Goal: Communication & Community: Participate in discussion

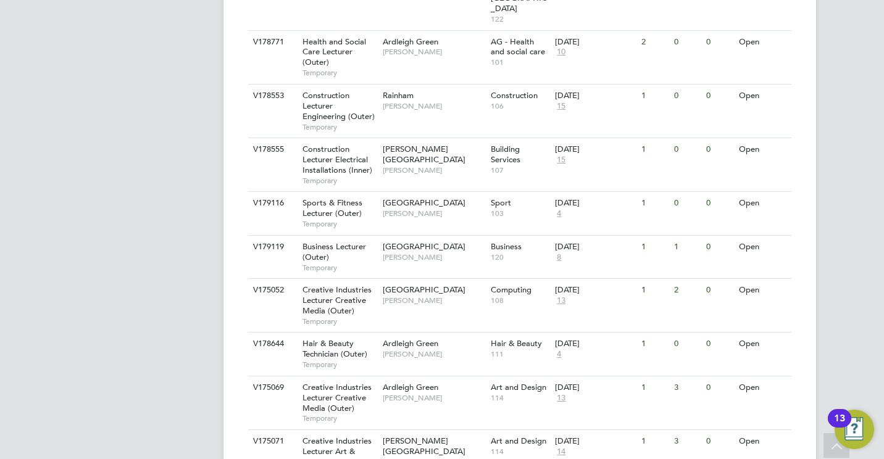
scroll to position [451, 0]
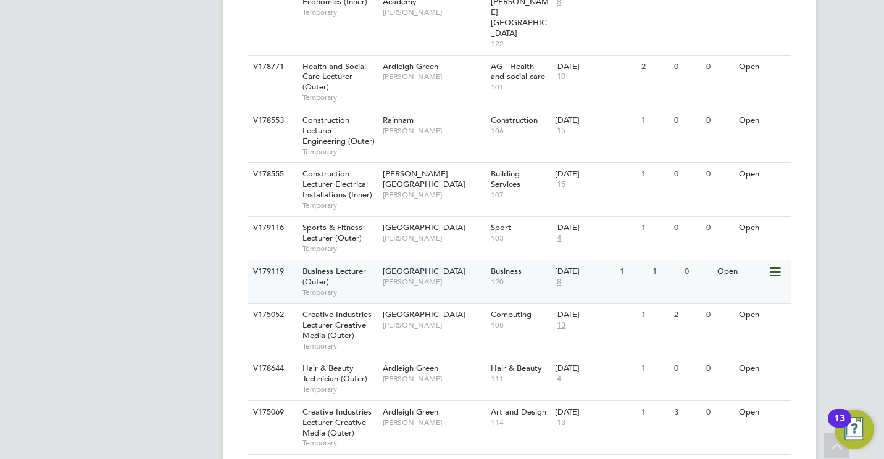
click at [333, 266] on span "Business Lecturer (Outer)" at bounding box center [334, 276] width 64 height 21
click at [410, 320] on span "[PERSON_NAME]" at bounding box center [434, 325] width 102 height 10
click at [338, 266] on span "Business Lecturer (Outer)" at bounding box center [334, 276] width 64 height 21
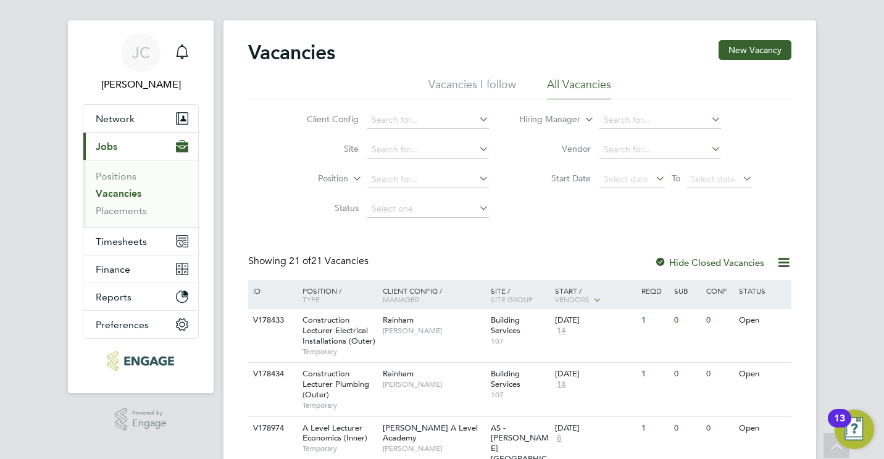
scroll to position [0, 0]
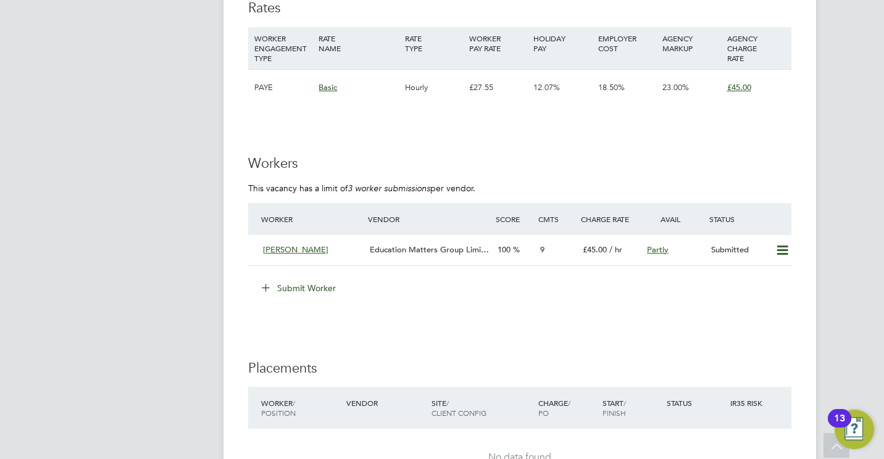
scroll to position [1704, 0]
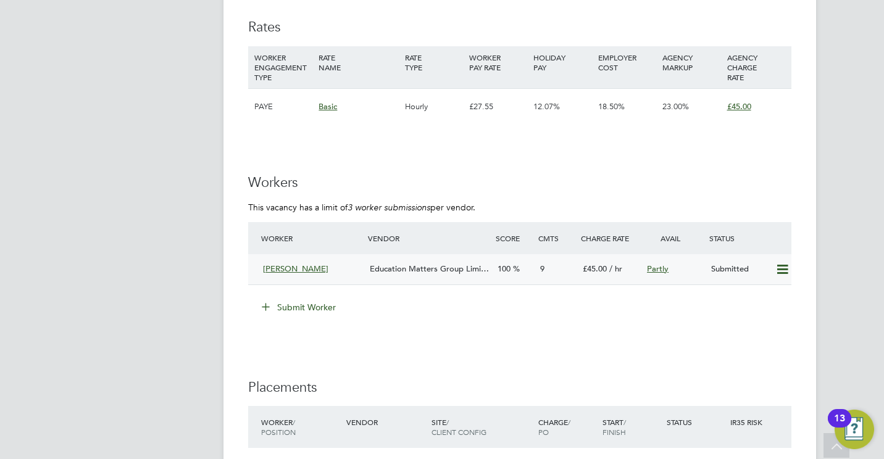
click at [431, 280] on div "Abigail Allison Education Matters Group Limi… 100 9 £45.00 / hr Partly Submitted" at bounding box center [519, 269] width 543 height 30
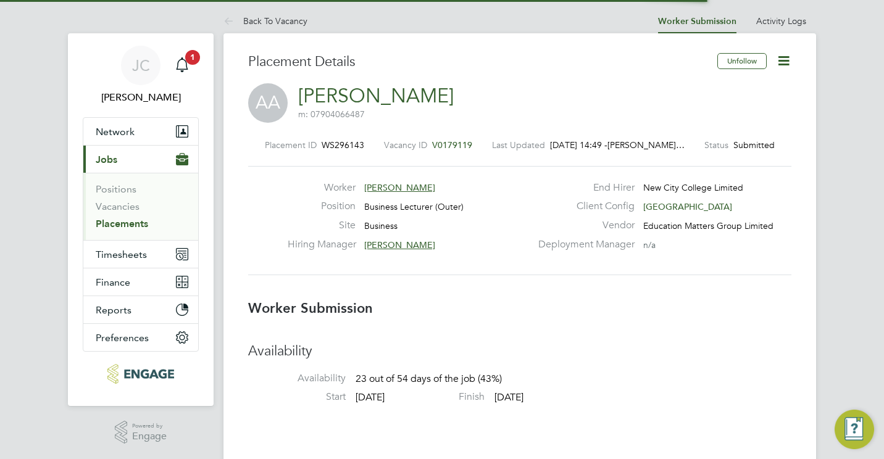
scroll to position [6, 6]
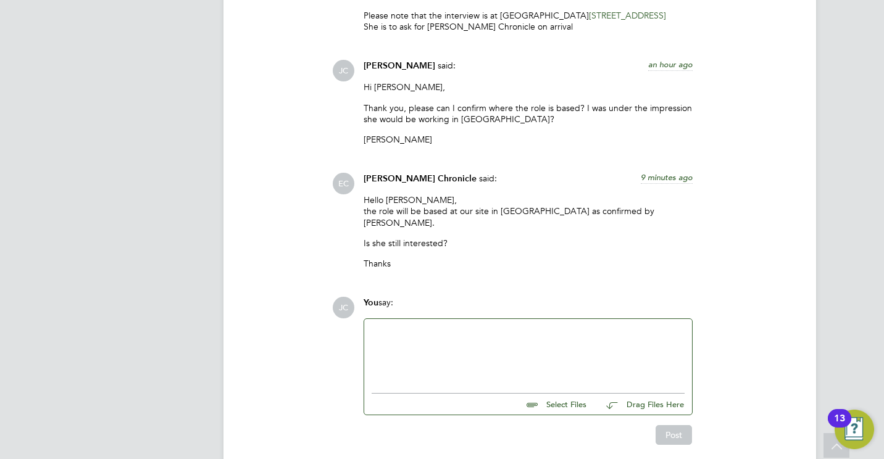
click at [441, 327] on div at bounding box center [528, 353] width 313 height 53
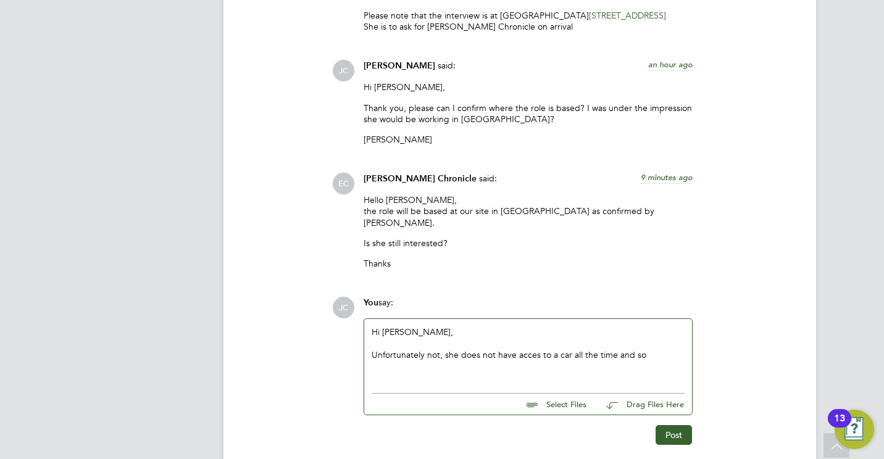
click at [536, 349] on div "Unfortunately not, she does not have acces to a car all the time and so" at bounding box center [528, 354] width 313 height 11
click at [651, 349] on div "Unfortunately not, she does not have access to a car all the time and so" at bounding box center [528, 354] width 313 height 11
click at [681, 349] on div "Unfortunately not, she does not have access to a car all the time and the journ…" at bounding box center [528, 360] width 313 height 22
drag, startPoint x: 451, startPoint y: 355, endPoint x: 478, endPoint y: 356, distance: 27.8
click at [478, 356] on div "Unfortunately not, she does not have access to a car all the time and the journ…" at bounding box center [528, 360] width 313 height 22
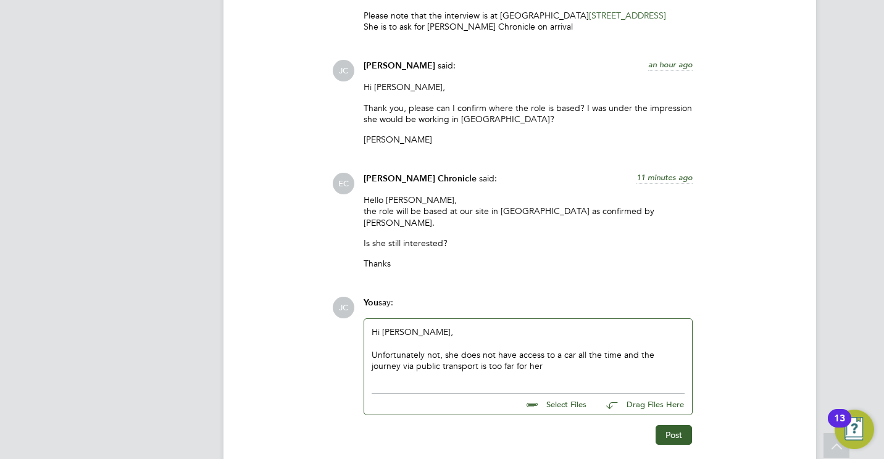
click at [509, 356] on div "Unfortunately not, she does not have access to a car all the time and the journ…" at bounding box center [528, 360] width 313 height 22
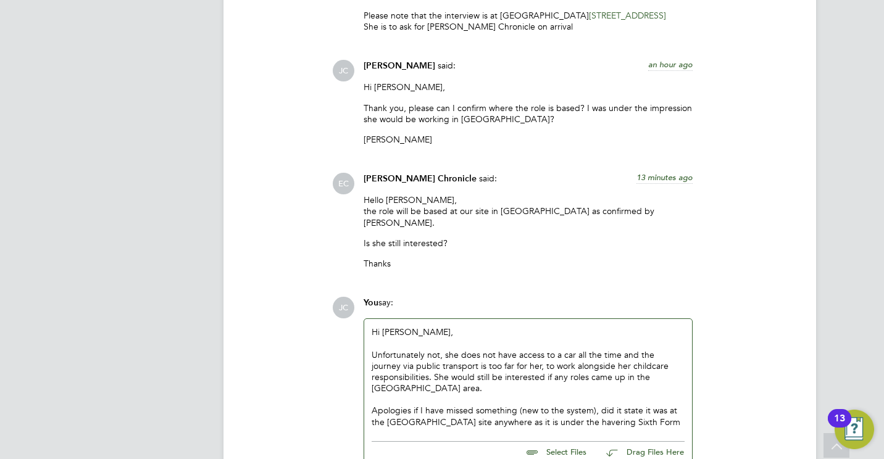
click at [544, 412] on div "Apologies if I have missed something (new to the system), did it state it was a…" at bounding box center [528, 416] width 313 height 22
click at [623, 406] on div "Apologies if I have missed something (new to the system), did it state it was a…" at bounding box center [528, 416] width 313 height 22
click at [618, 416] on div "Apologies if I have missed something (new to the system), did it state it was a…" at bounding box center [528, 416] width 313 height 22
click at [470, 409] on div "Apologies if I have missed something (new to the system), did it state it was a…" at bounding box center [528, 422] width 313 height 34
click at [480, 409] on div "Apologies if I have missed something (new to the system), did it state it was a…" at bounding box center [528, 422] width 313 height 34
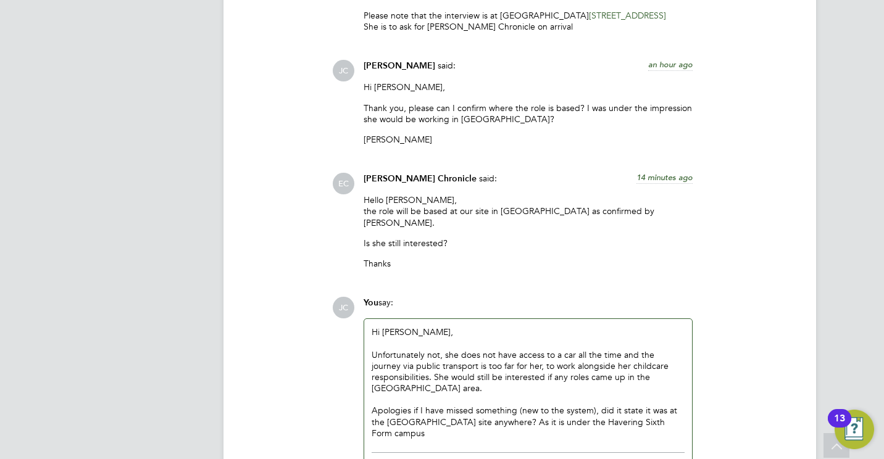
click at [657, 409] on div "Apologies if I have missed something (new to the system), did it state it was a…" at bounding box center [528, 422] width 313 height 34
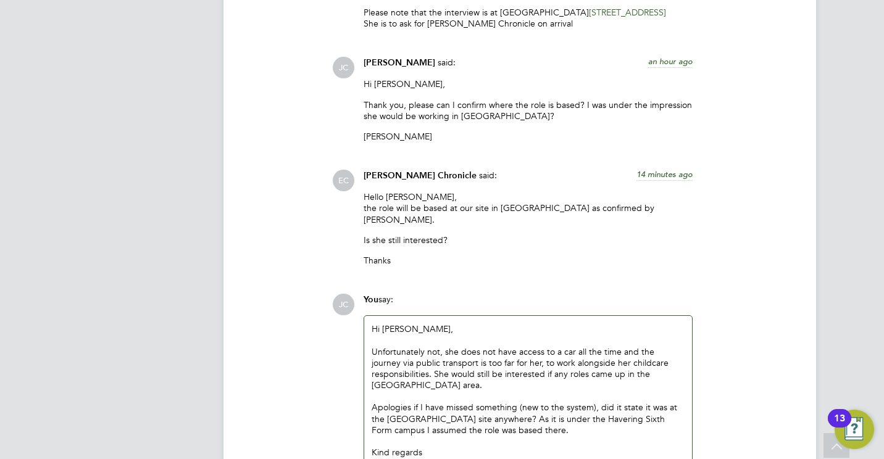
scroll to position [2065, 0]
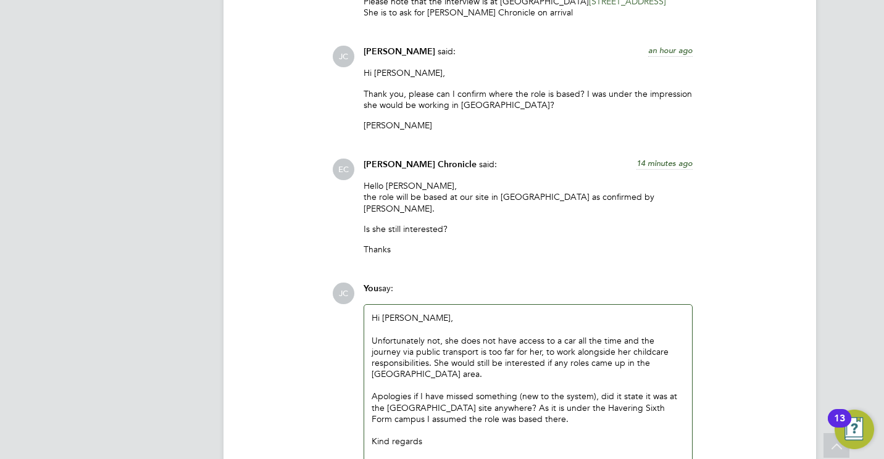
click at [771, 290] on div "JC You say: Hi Evelyn, Unfortunately not, she does not have access to a car all…" at bounding box center [561, 409] width 459 height 252
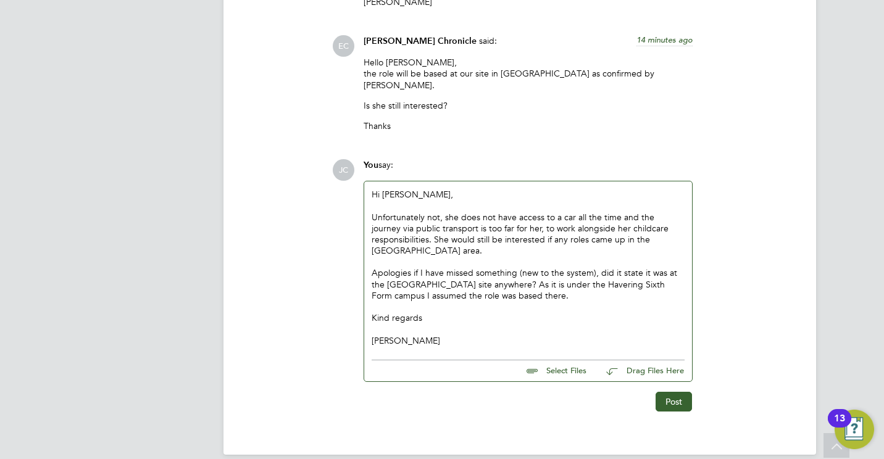
scroll to position [2193, 0]
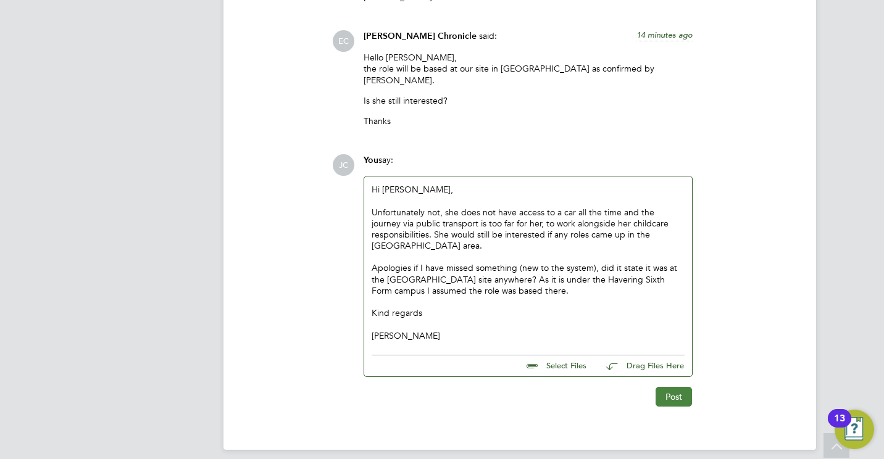
click at [661, 387] on button "Post" at bounding box center [674, 397] width 36 height 20
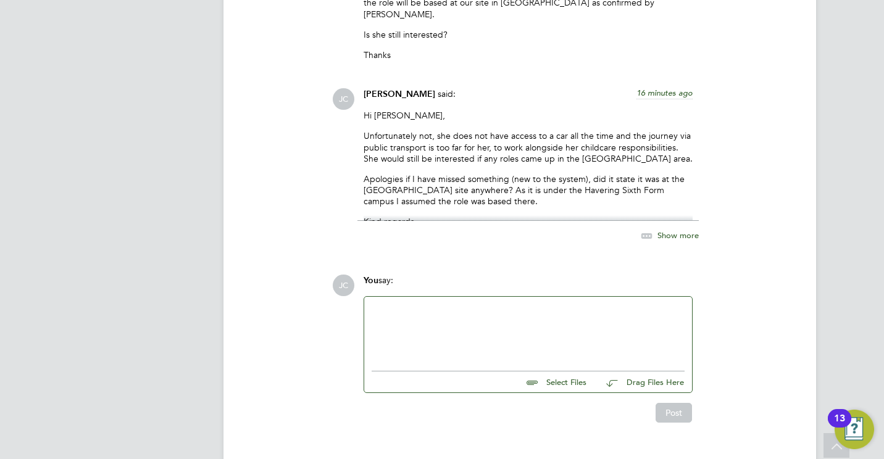
scroll to position [2276, 0]
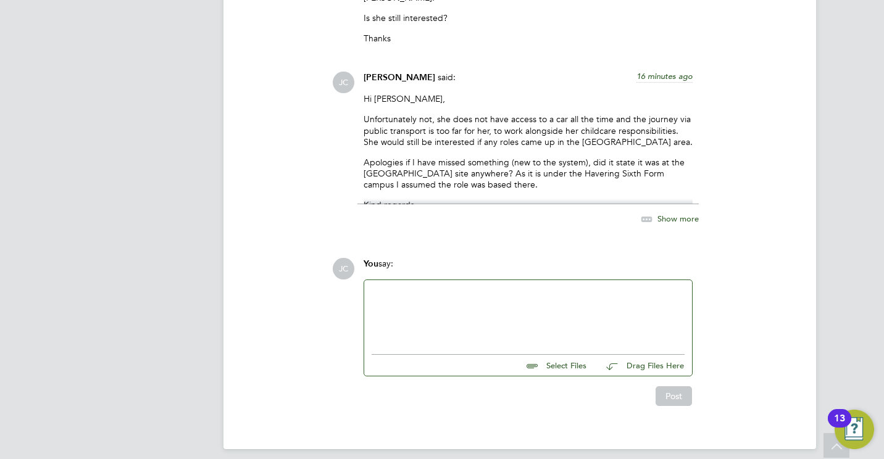
click at [659, 214] on span "Show more" at bounding box center [677, 219] width 41 height 10
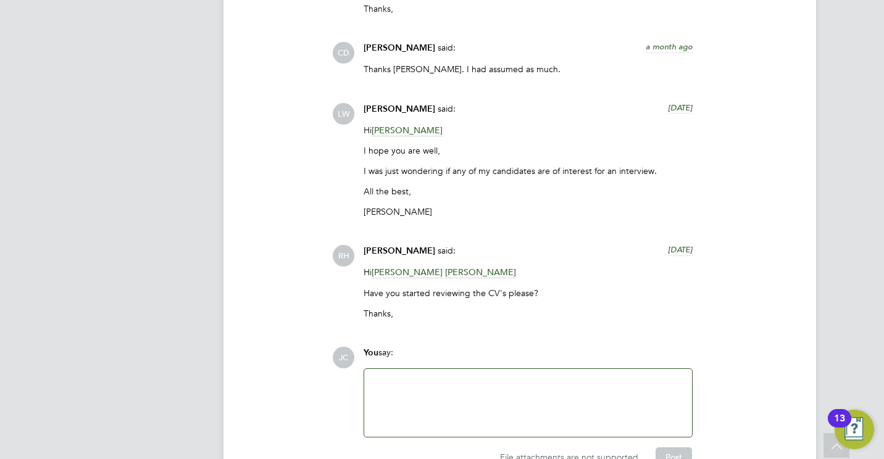
scroll to position [3059, 0]
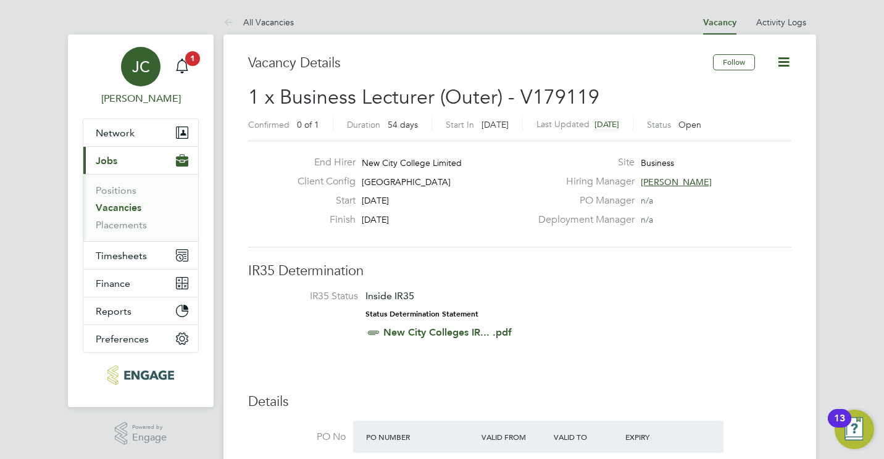
click at [195, 67] on link "JC James Carey" at bounding box center [141, 76] width 116 height 59
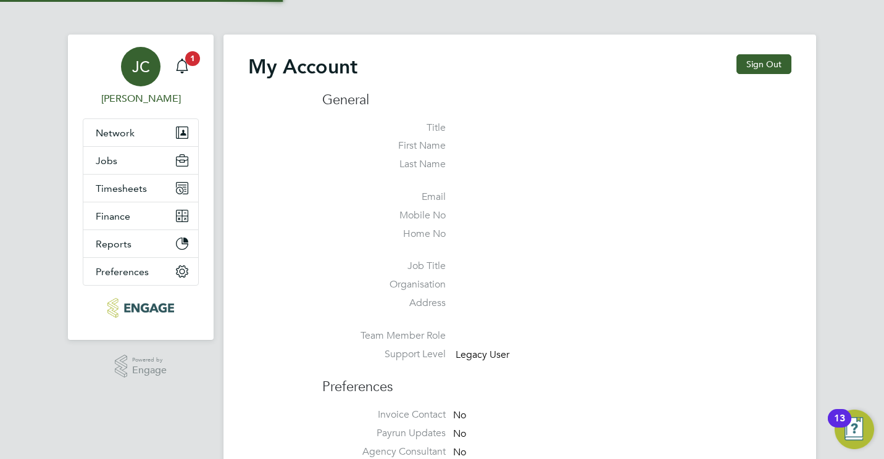
type input "jamesc@educationmattersgroup.co.uk"
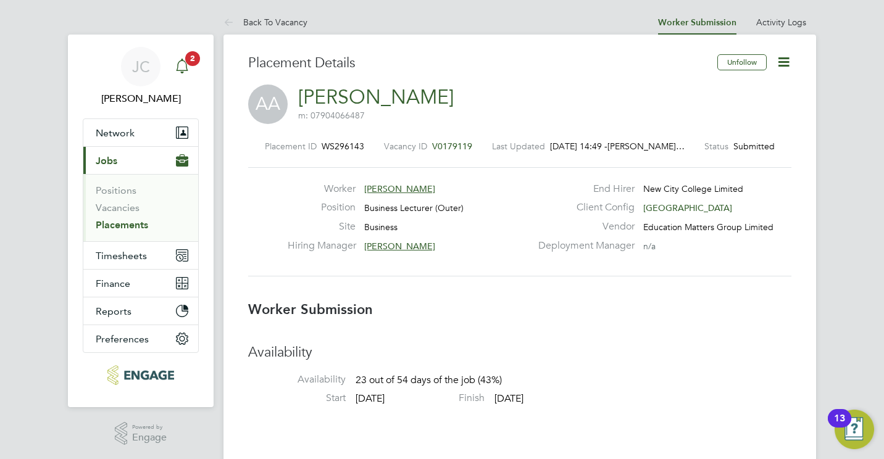
click at [191, 68] on div "Main navigation" at bounding box center [182, 66] width 25 height 25
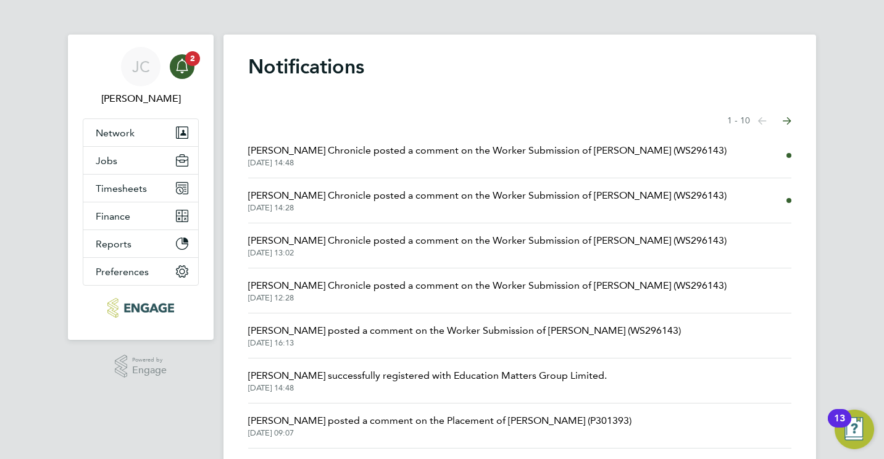
click at [461, 146] on span "[PERSON_NAME] Chronicle posted a comment on the Worker Submission of [PERSON_NA…" at bounding box center [487, 150] width 478 height 15
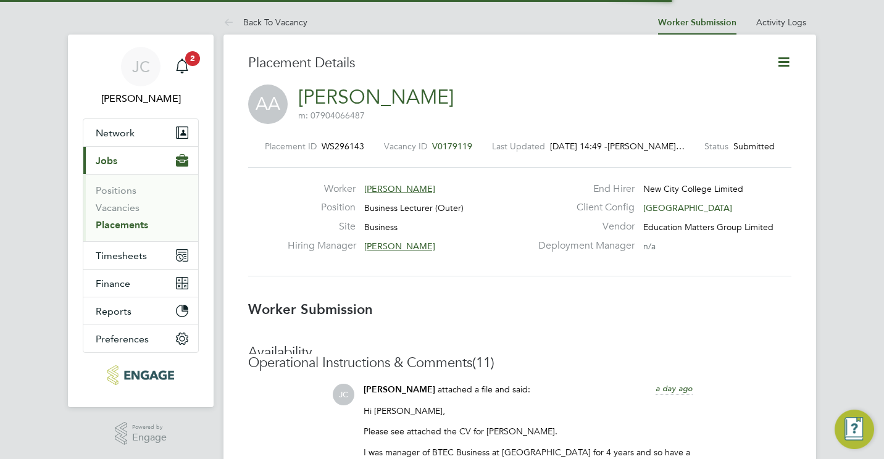
scroll to position [6, 6]
